Goal: Information Seeking & Learning: Learn about a topic

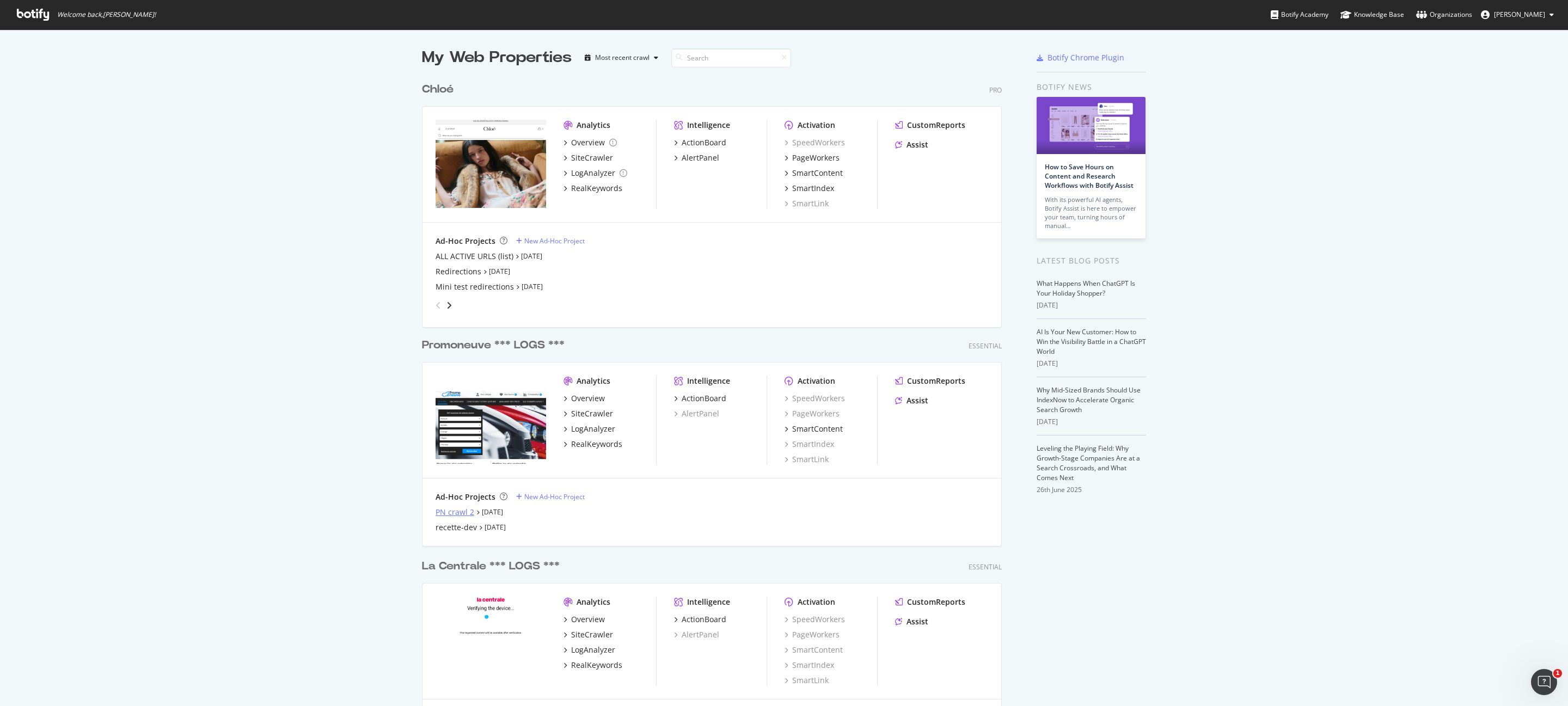
click at [448, 513] on div "PN crawl 2" at bounding box center [455, 512] width 39 height 11
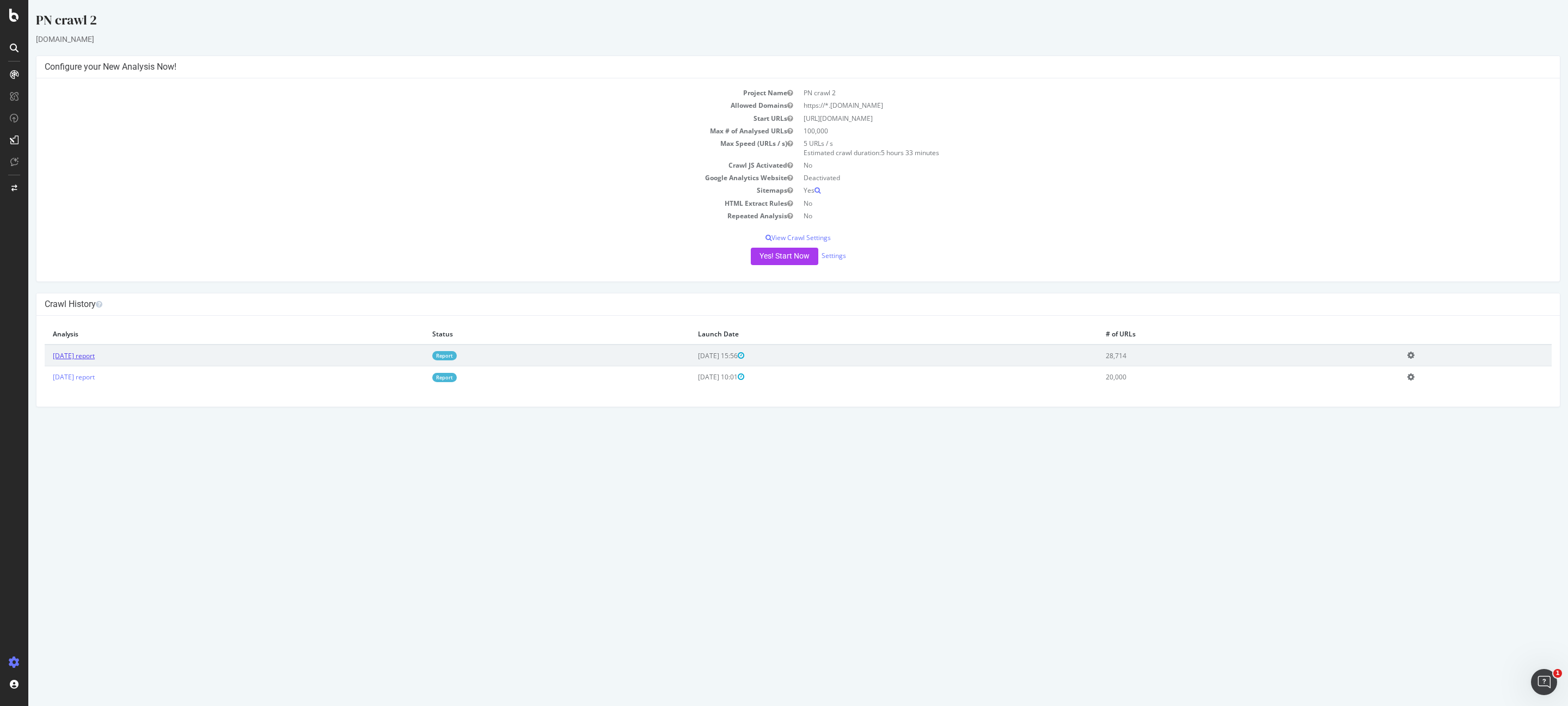
click at [93, 356] on link "[DATE] report" at bounding box center [74, 356] width 42 height 9
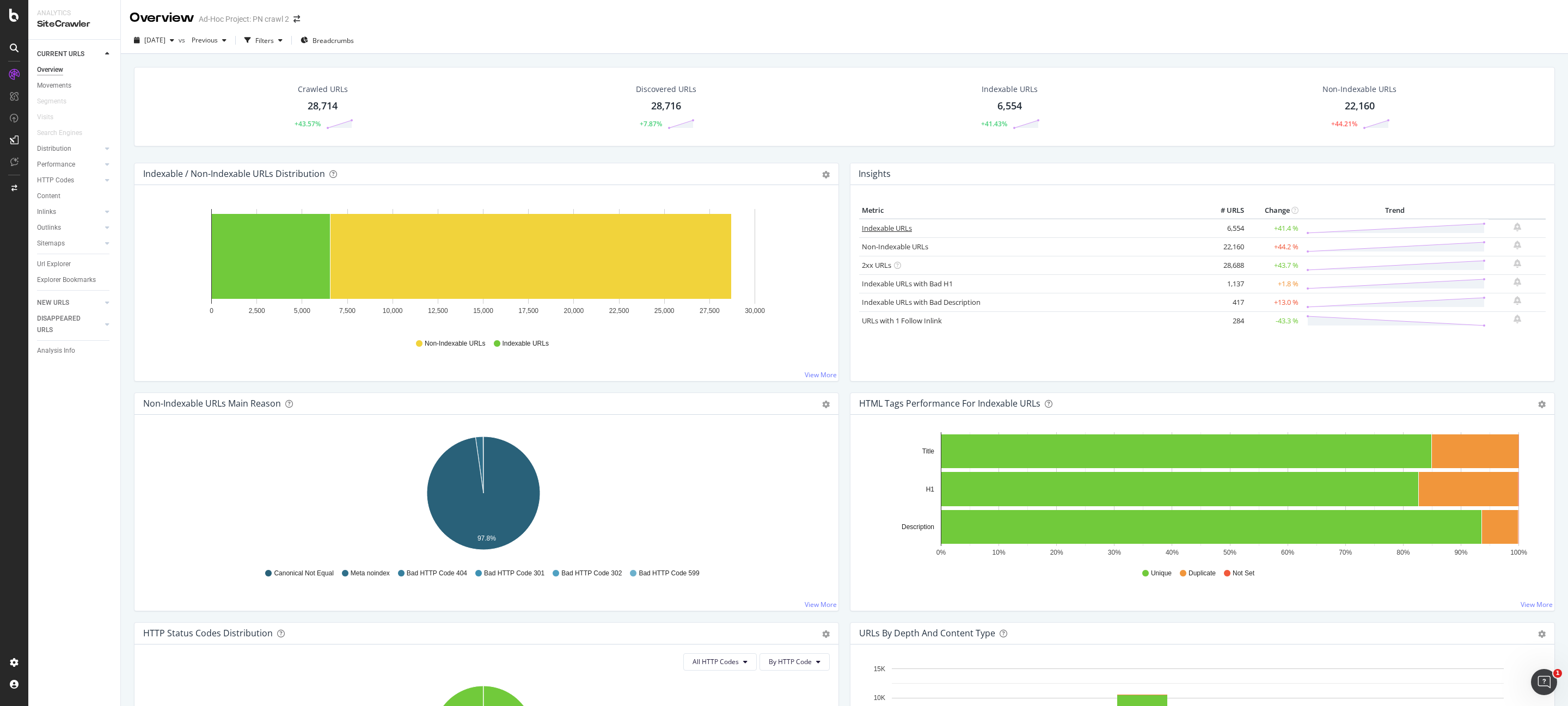
click at [885, 230] on link "Indexable URLs" at bounding box center [887, 227] width 50 height 10
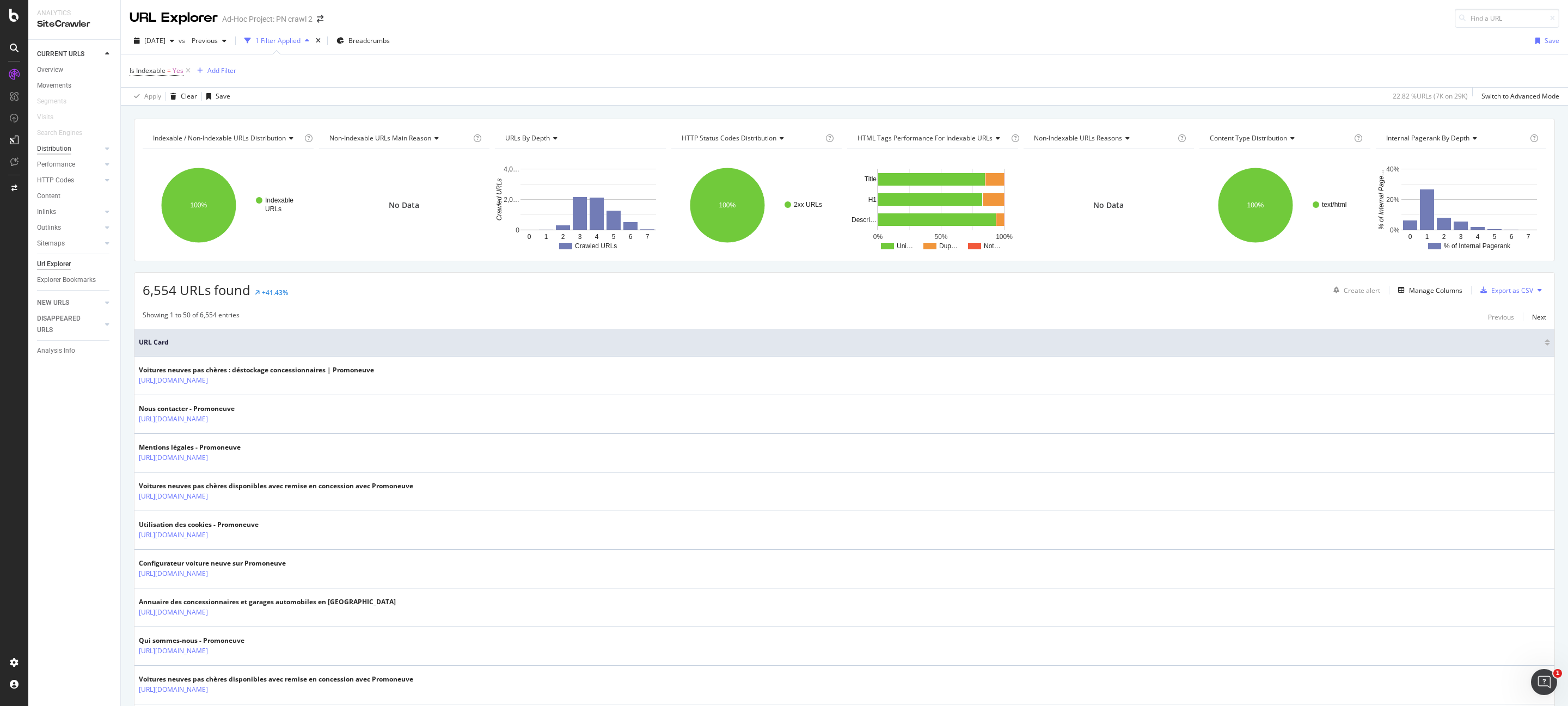
click at [61, 145] on div "Distribution" at bounding box center [54, 149] width 34 height 12
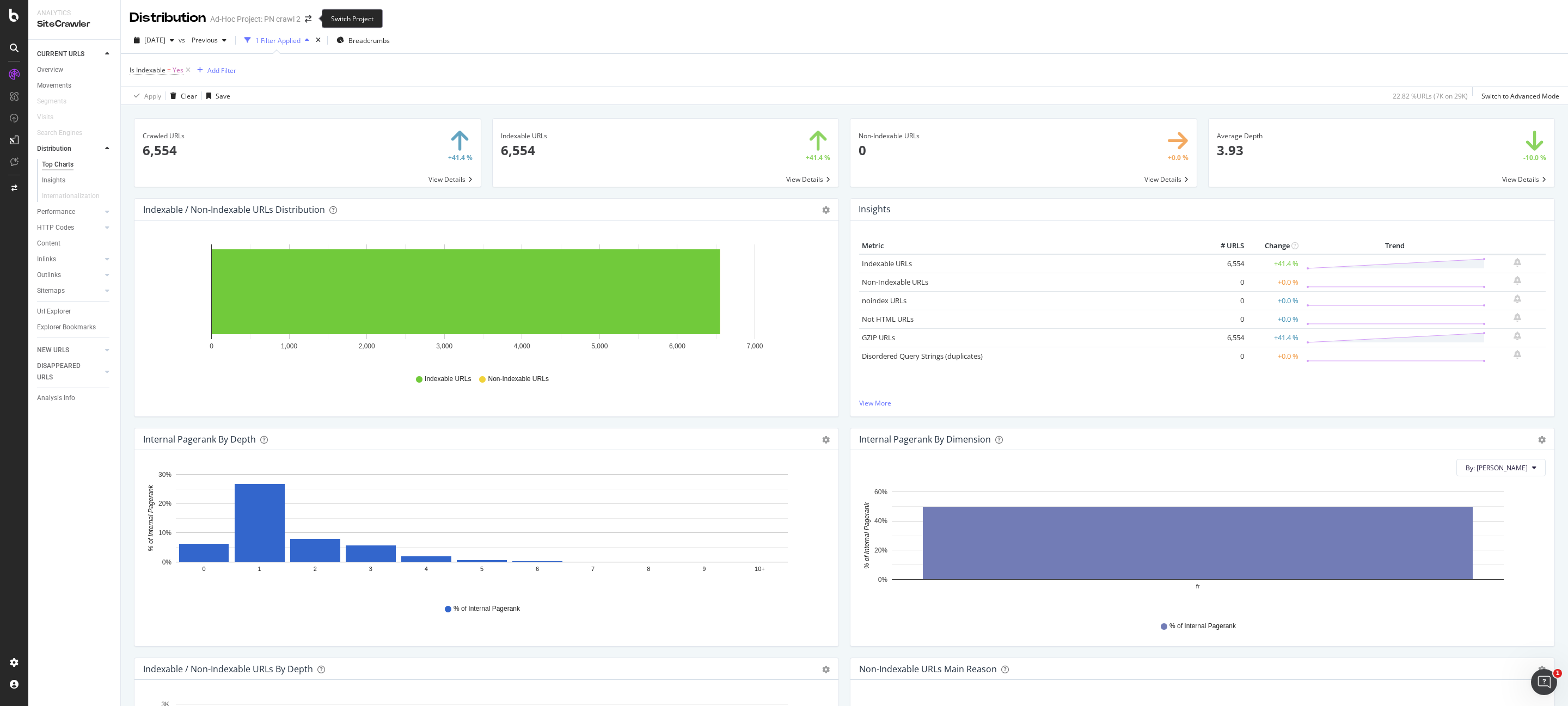
click at [313, 19] on span at bounding box center [308, 19] width 15 height 8
click at [308, 19] on icon "arrow-right-arrow-left" at bounding box center [308, 19] width 6 height 8
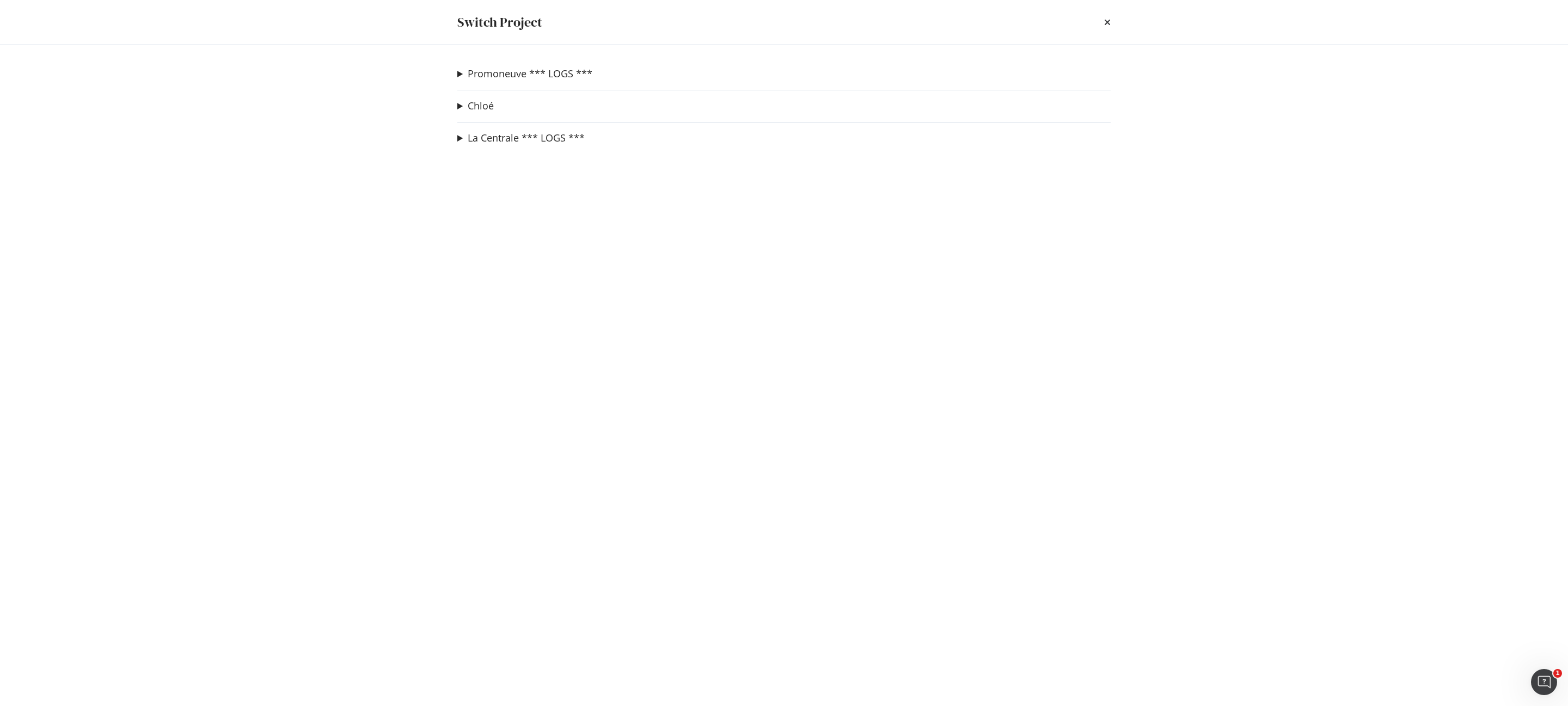
click at [462, 72] on summary "Promoneuve *** LOGS ***" at bounding box center [524, 74] width 135 height 14
click at [492, 116] on link "recette-dev" at bounding box center [496, 116] width 60 height 12
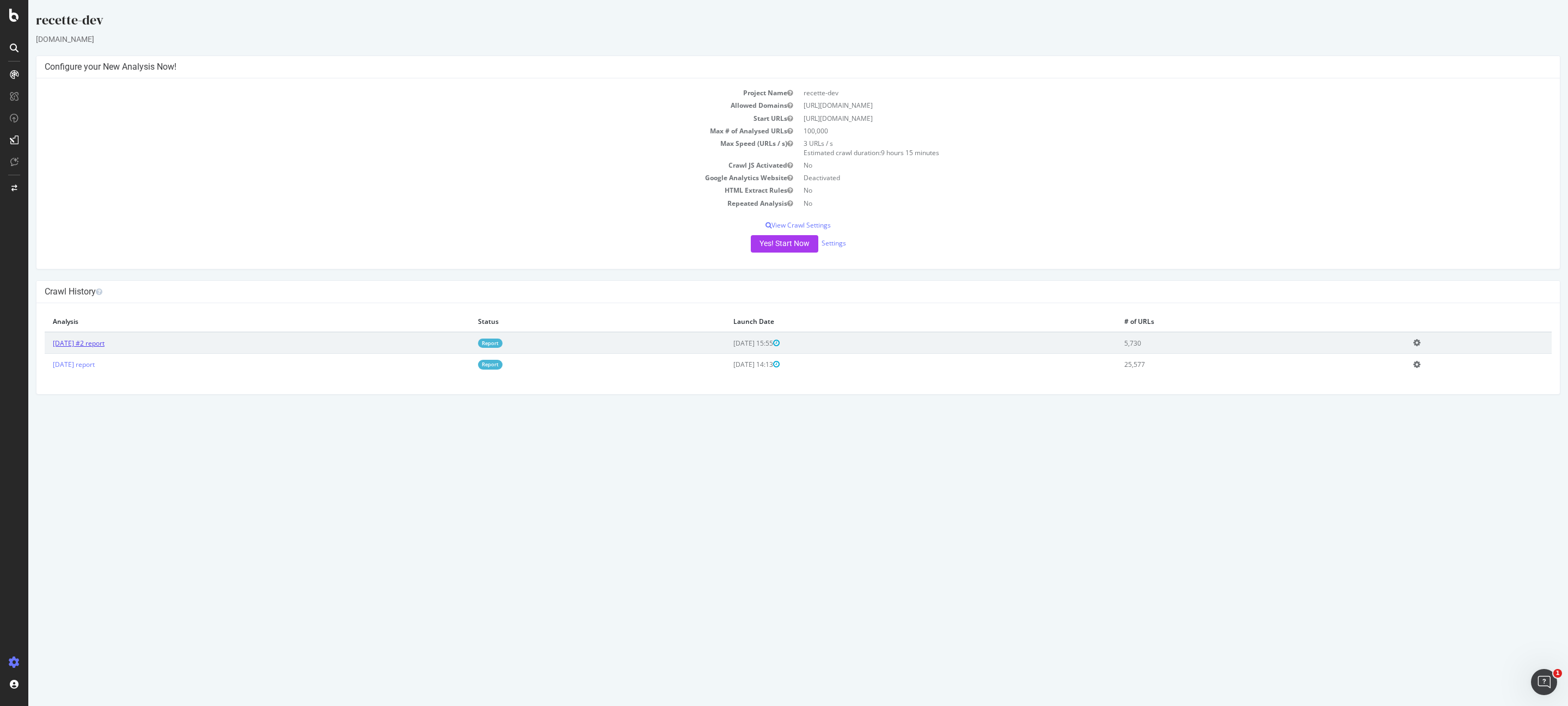
click at [84, 343] on link "[DATE] #2 report" at bounding box center [79, 343] width 52 height 9
